Goal: Transaction & Acquisition: Book appointment/travel/reservation

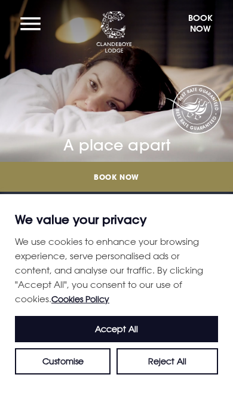
click at [191, 323] on button "Accept All" at bounding box center [116, 329] width 203 height 26
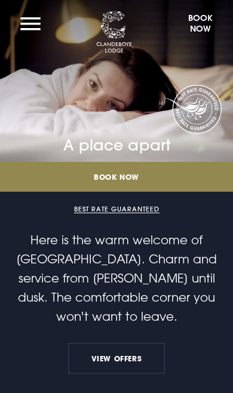
checkbox input "true"
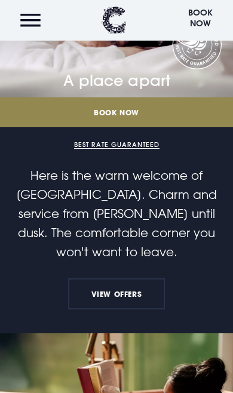
scroll to position [68, 0]
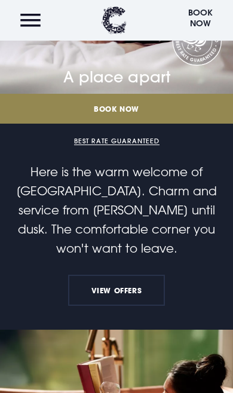
click at [125, 281] on link "View Offers" at bounding box center [116, 290] width 97 height 31
click at [207, 17] on button "Book Now" at bounding box center [200, 20] width 37 height 29
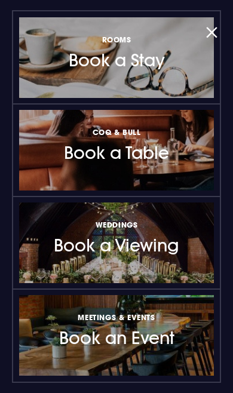
click at [201, 58] on div at bounding box center [201, 58] width 0 height 0
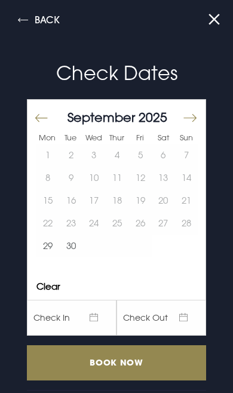
scroll to position [0, 0]
click at [195, 124] on button "Move forward to switch to the next month." at bounding box center [189, 117] width 14 height 25
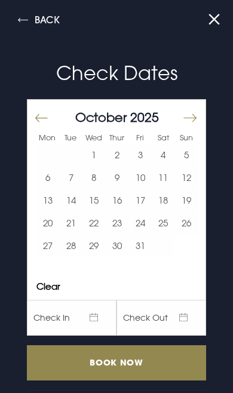
click at [145, 248] on button "31" at bounding box center [139, 246] width 23 height 23
click at [180, 361] on input "Book Now" at bounding box center [116, 362] width 179 height 35
click at [207, 29] on button at bounding box center [212, 21] width 16 height 22
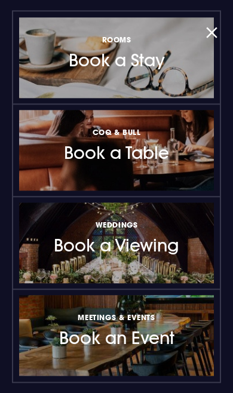
scroll to position [277, 0]
click at [201, 151] on div at bounding box center [201, 151] width 0 height 0
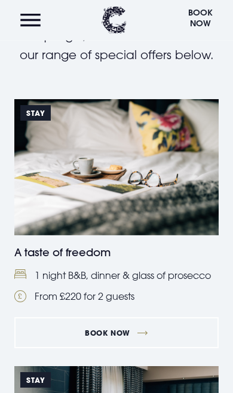
scroll to position [254, 0]
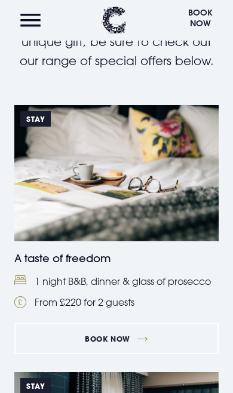
click at [144, 336] on link "Book Now" at bounding box center [116, 338] width 204 height 31
click at [36, 26] on button "Menu" at bounding box center [30, 21] width 32 height 26
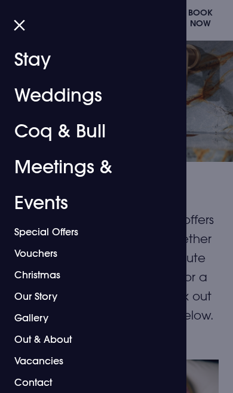
scroll to position [7, 0]
click at [19, 31] on button "Close" at bounding box center [18, 27] width 16 height 22
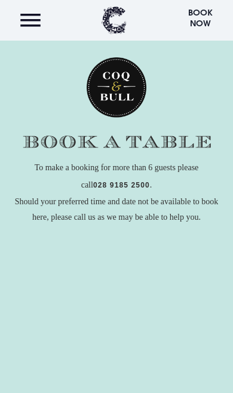
click at [37, 20] on button "Menu" at bounding box center [30, 21] width 32 height 26
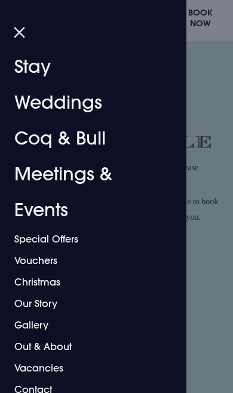
click at [63, 284] on link "Christmas" at bounding box center [88, 282] width 149 height 22
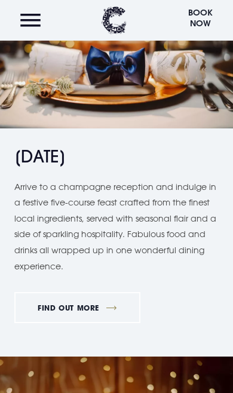
scroll to position [1209, 0]
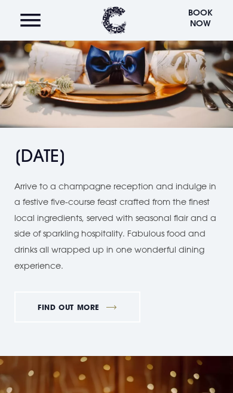
click at [102, 299] on link "FIND OUT MORE" at bounding box center [77, 306] width 126 height 31
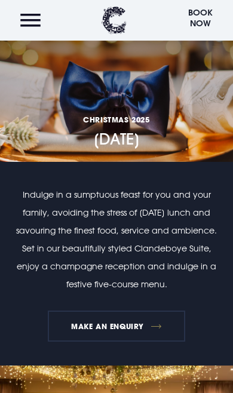
click at [167, 324] on link "MAKE AN ENQUIRY" at bounding box center [116, 326] width 137 height 31
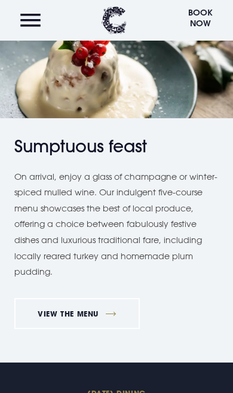
scroll to position [791, 0]
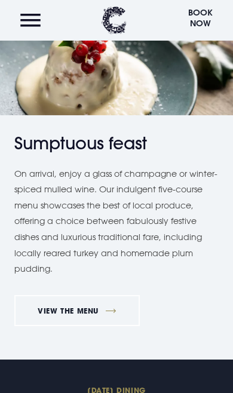
click at [116, 303] on link "VIEW THE MENU" at bounding box center [76, 310] width 125 height 31
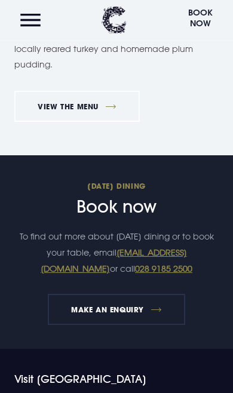
scroll to position [1015, 0]
